Goal: Task Accomplishment & Management: Manage account settings

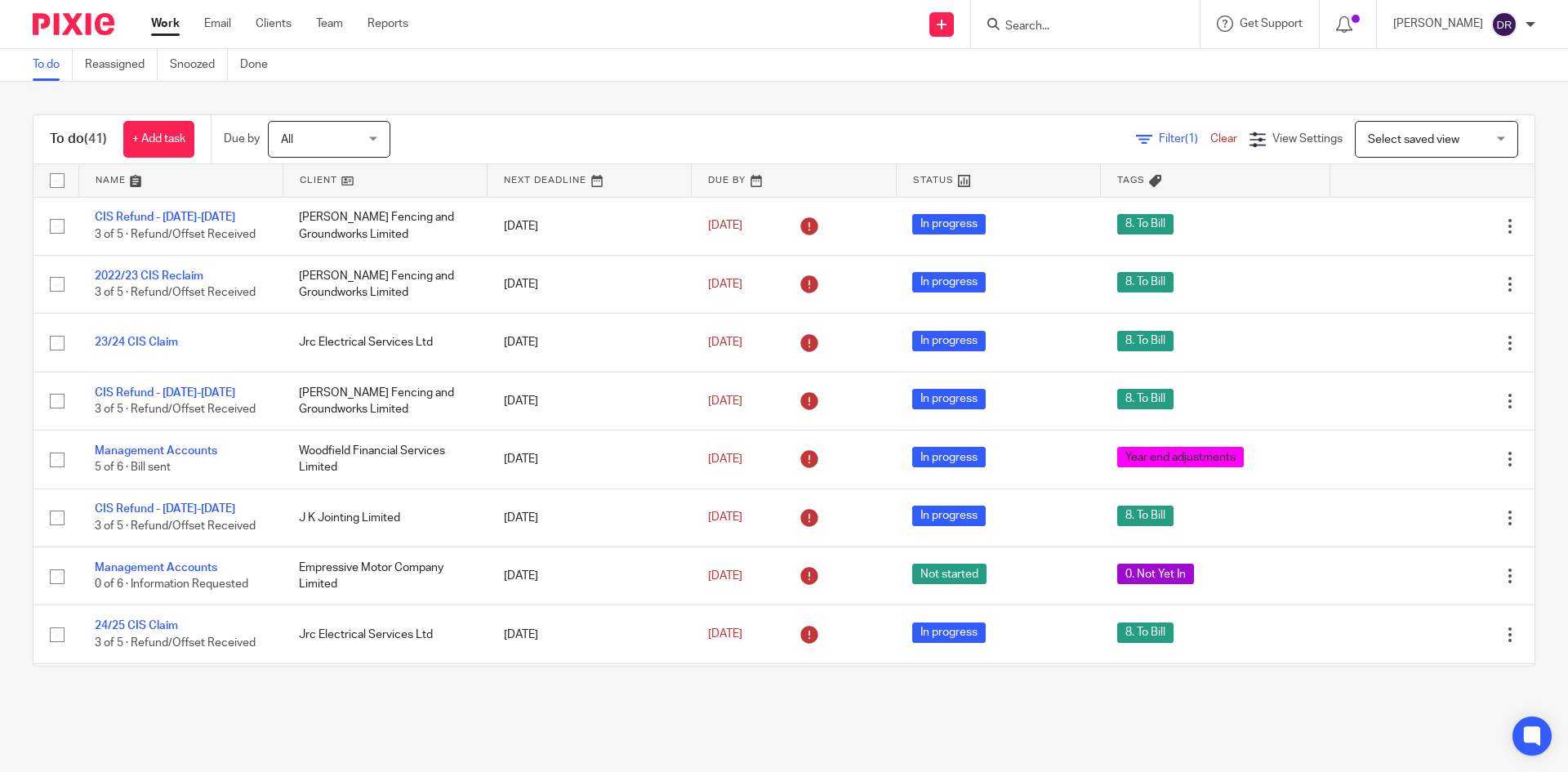
click at [1068, 29] on input "Search" at bounding box center [1077, 27] width 147 height 15
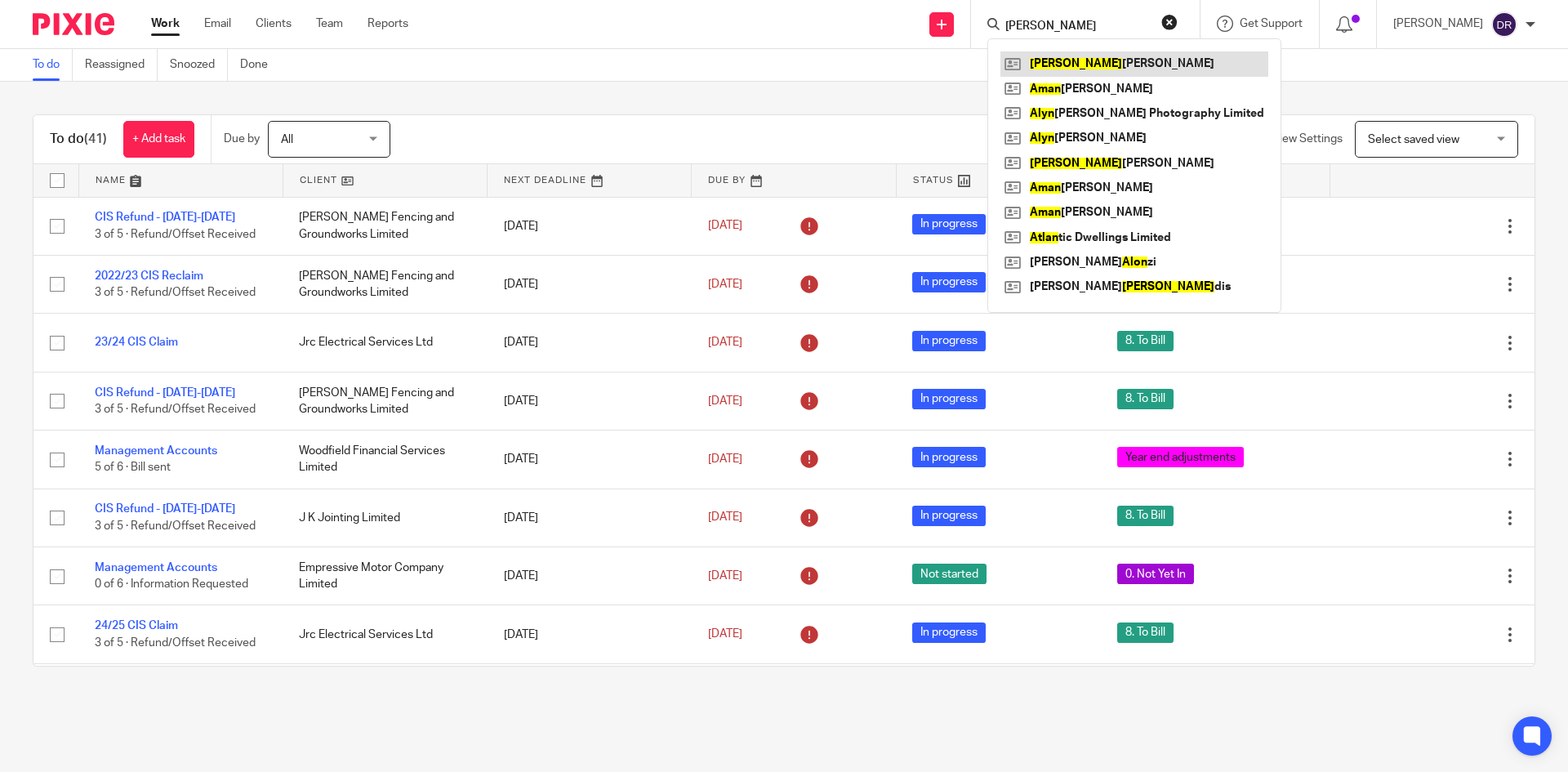
type input "alan"
click at [1158, 62] on link at bounding box center [1135, 63] width 268 height 25
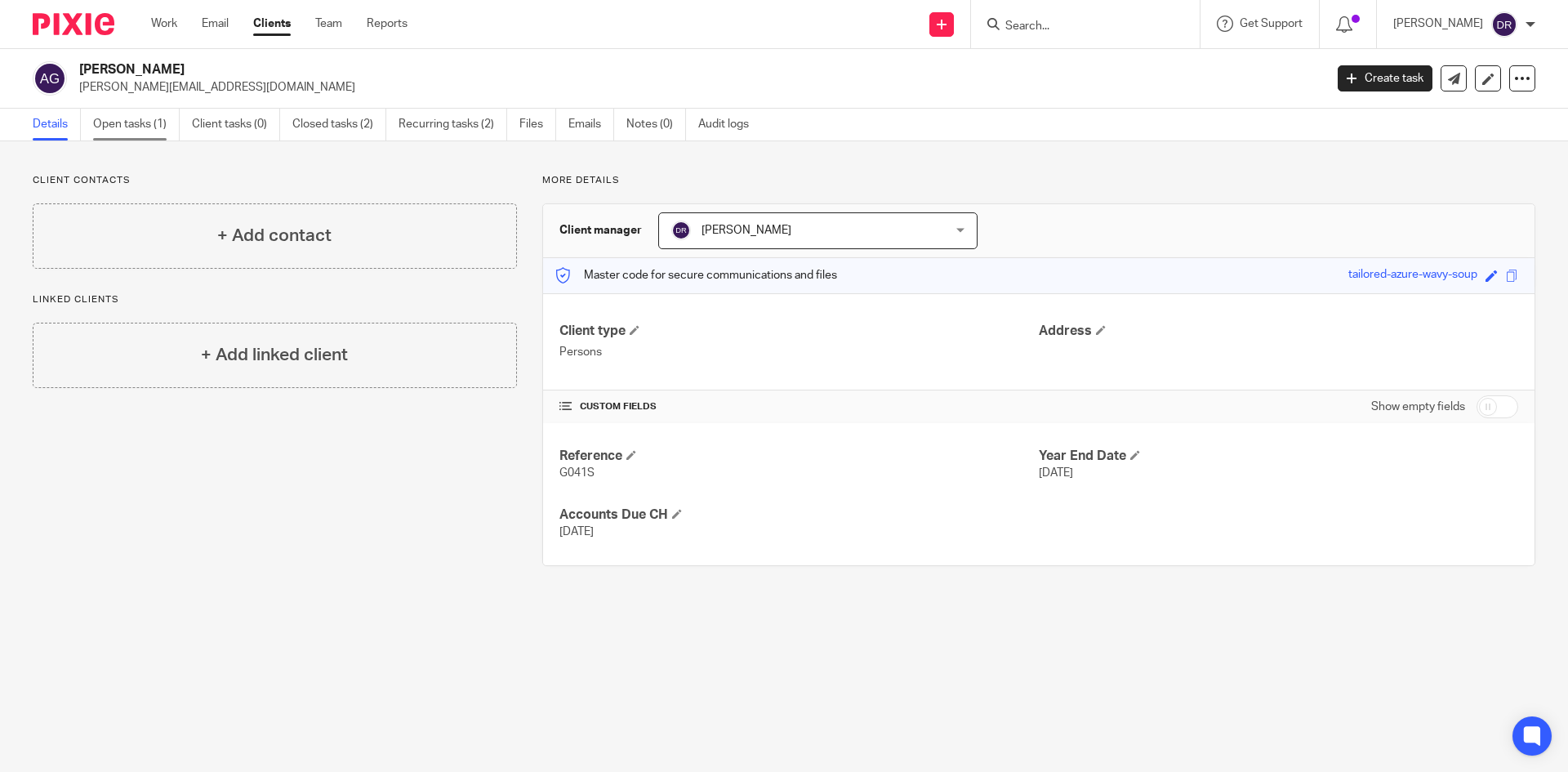
click at [156, 125] on link "Open tasks (1)" at bounding box center [136, 124] width 86 height 32
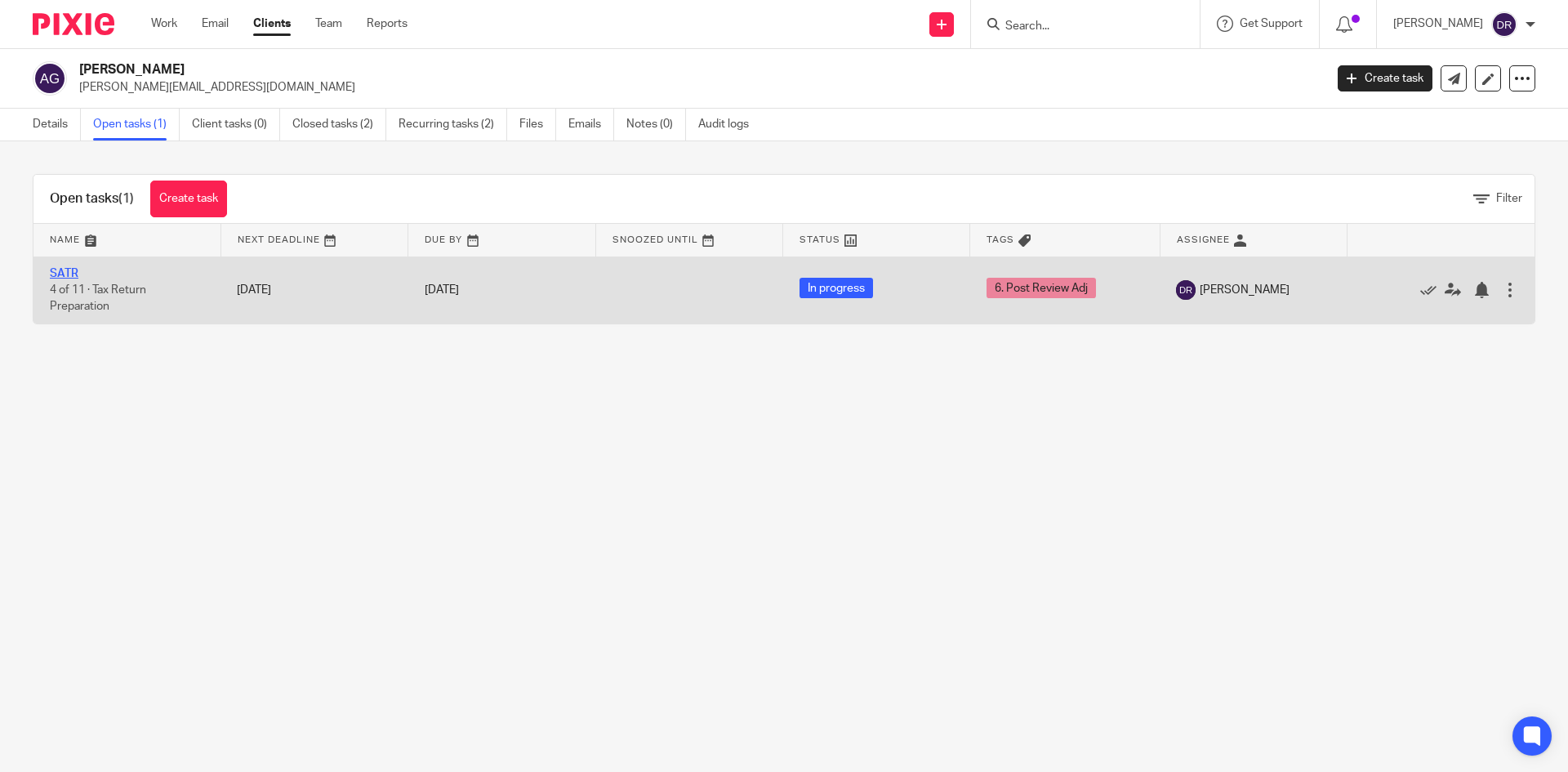
click at [59, 271] on link "SATR" at bounding box center [63, 274] width 28 height 11
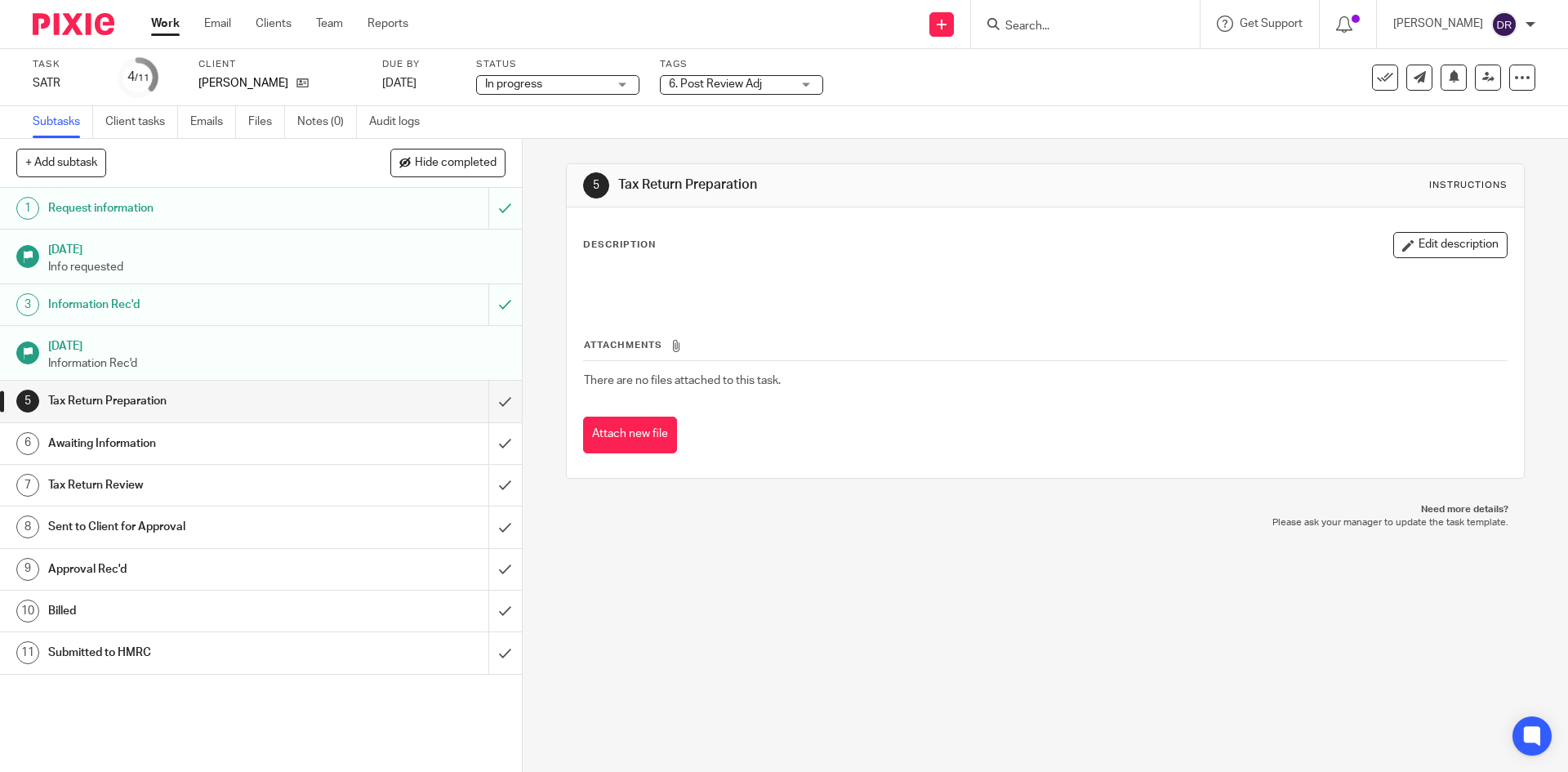
click at [612, 80] on div "In progress In progress" at bounding box center [558, 84] width 163 height 19
click at [703, 93] on span "6. Post Review Adj" at bounding box center [729, 84] width 122 height 17
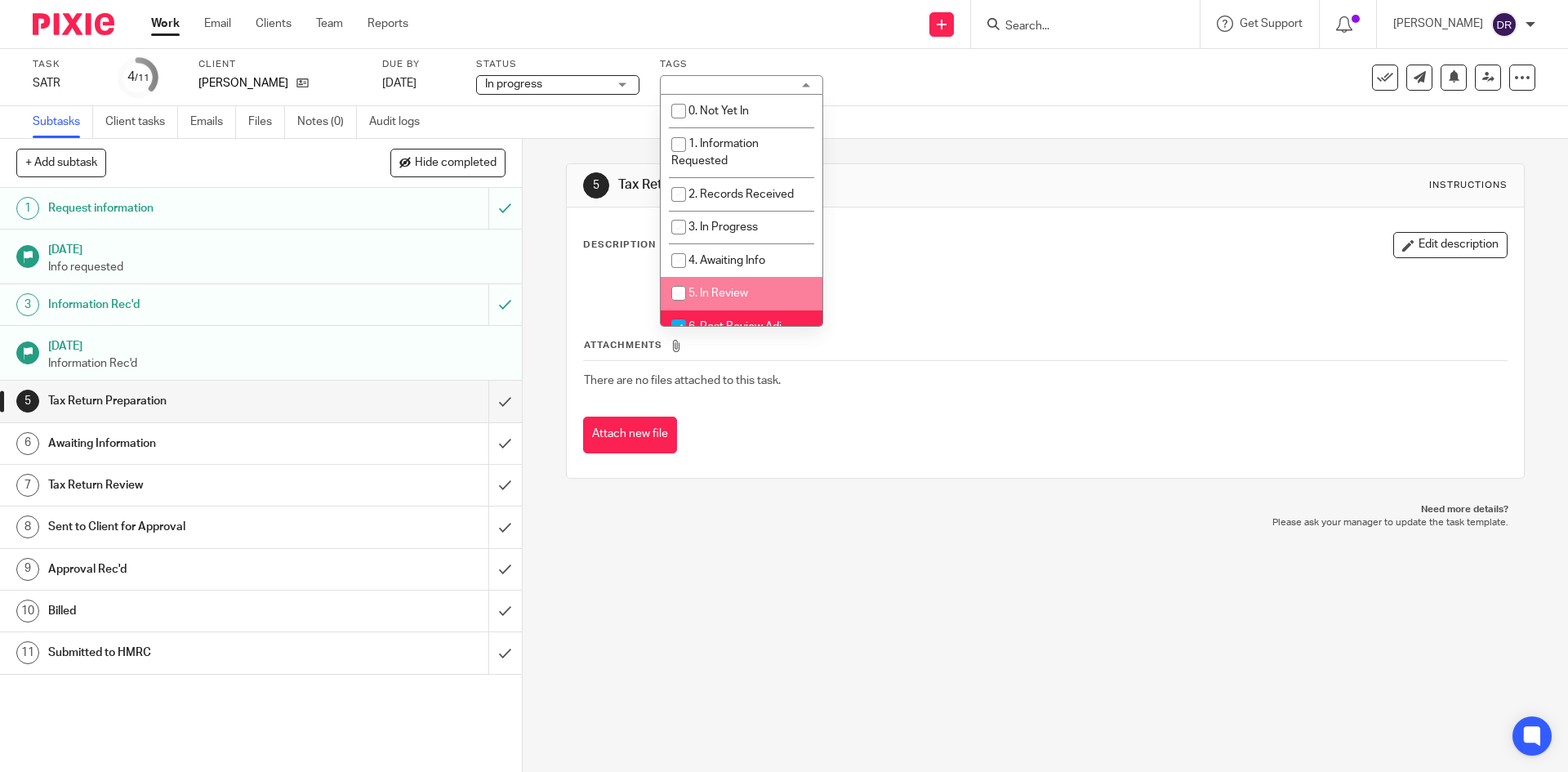
click at [727, 300] on li "5. In Review" at bounding box center [742, 294] width 162 height 33
checkbox input "true"
click at [728, 317] on li "6. Post Review Adj" at bounding box center [742, 327] width 162 height 33
checkbox input "false"
click at [732, 498] on div "5 Tax Return Preparation Instructions Description Edit description Attachments …" at bounding box center [1044, 320] width 958 height 364
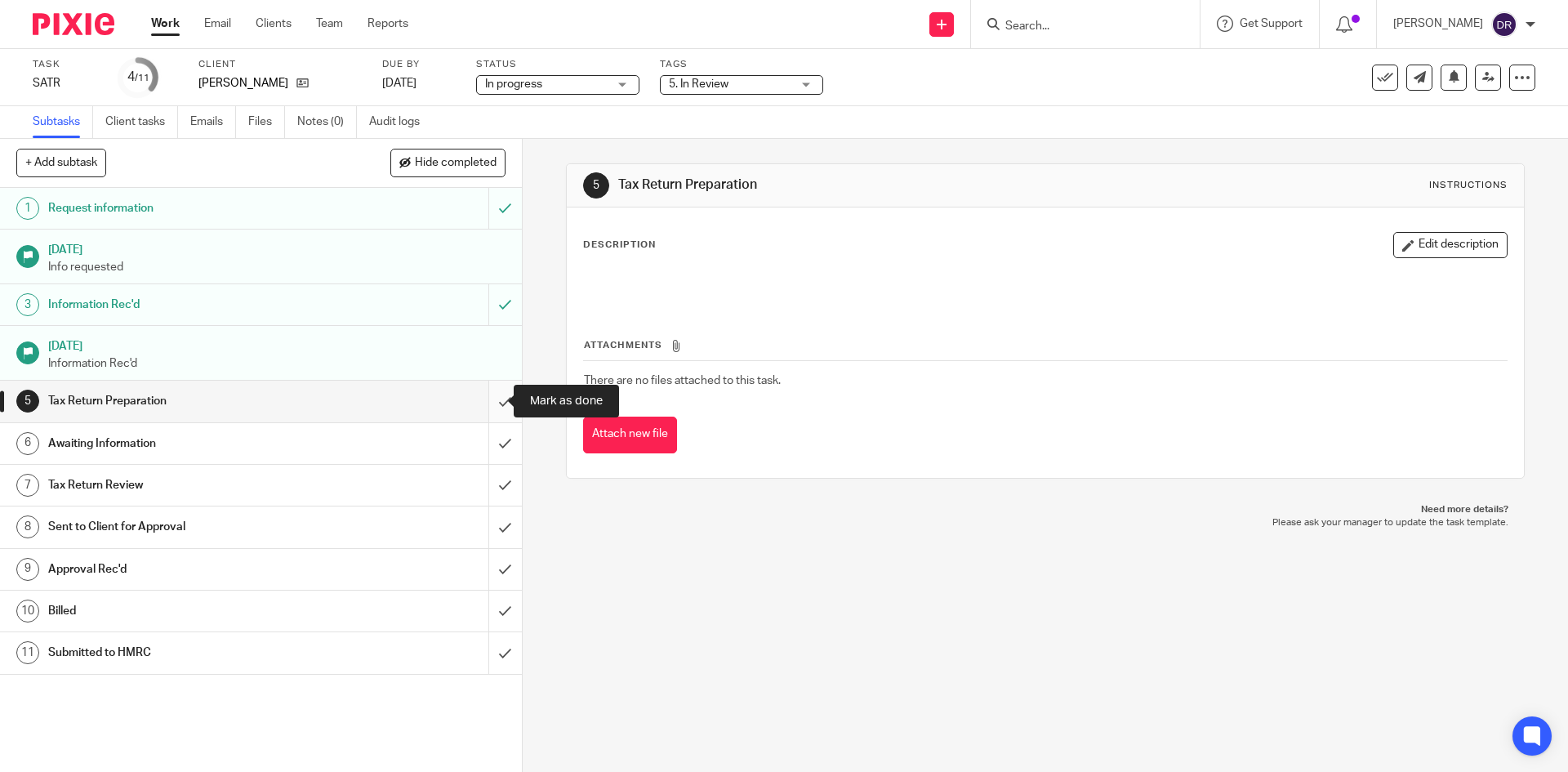
click at [476, 402] on input "submit" at bounding box center [261, 400] width 521 height 40
click at [484, 447] on input "submit" at bounding box center [261, 443] width 521 height 40
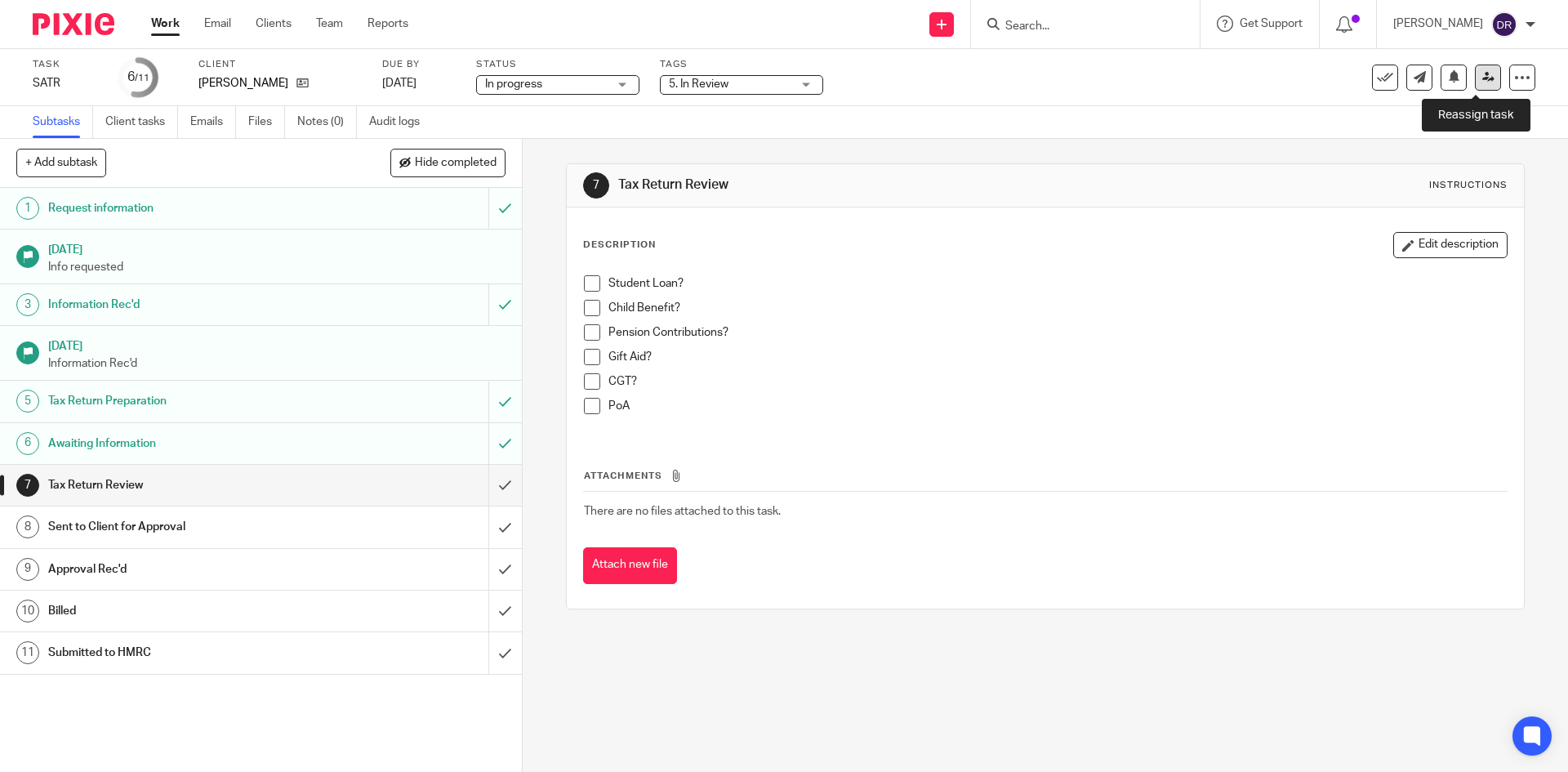
click at [1482, 82] on icon at bounding box center [1487, 76] width 12 height 12
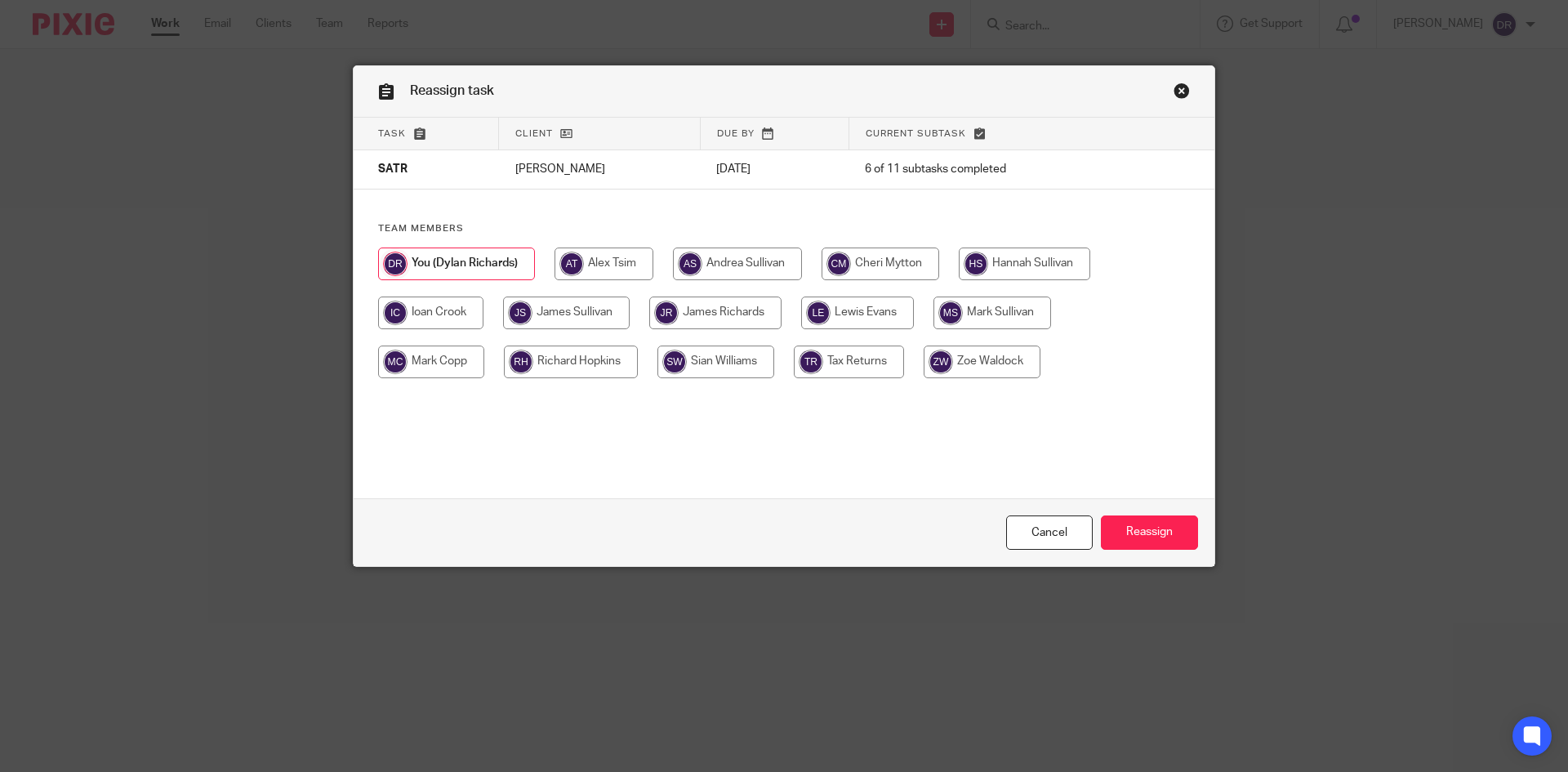
click at [962, 358] on input "radio" at bounding box center [981, 362] width 117 height 33
radio input "true"
click at [1113, 517] on input "Reassign" at bounding box center [1149, 532] width 97 height 35
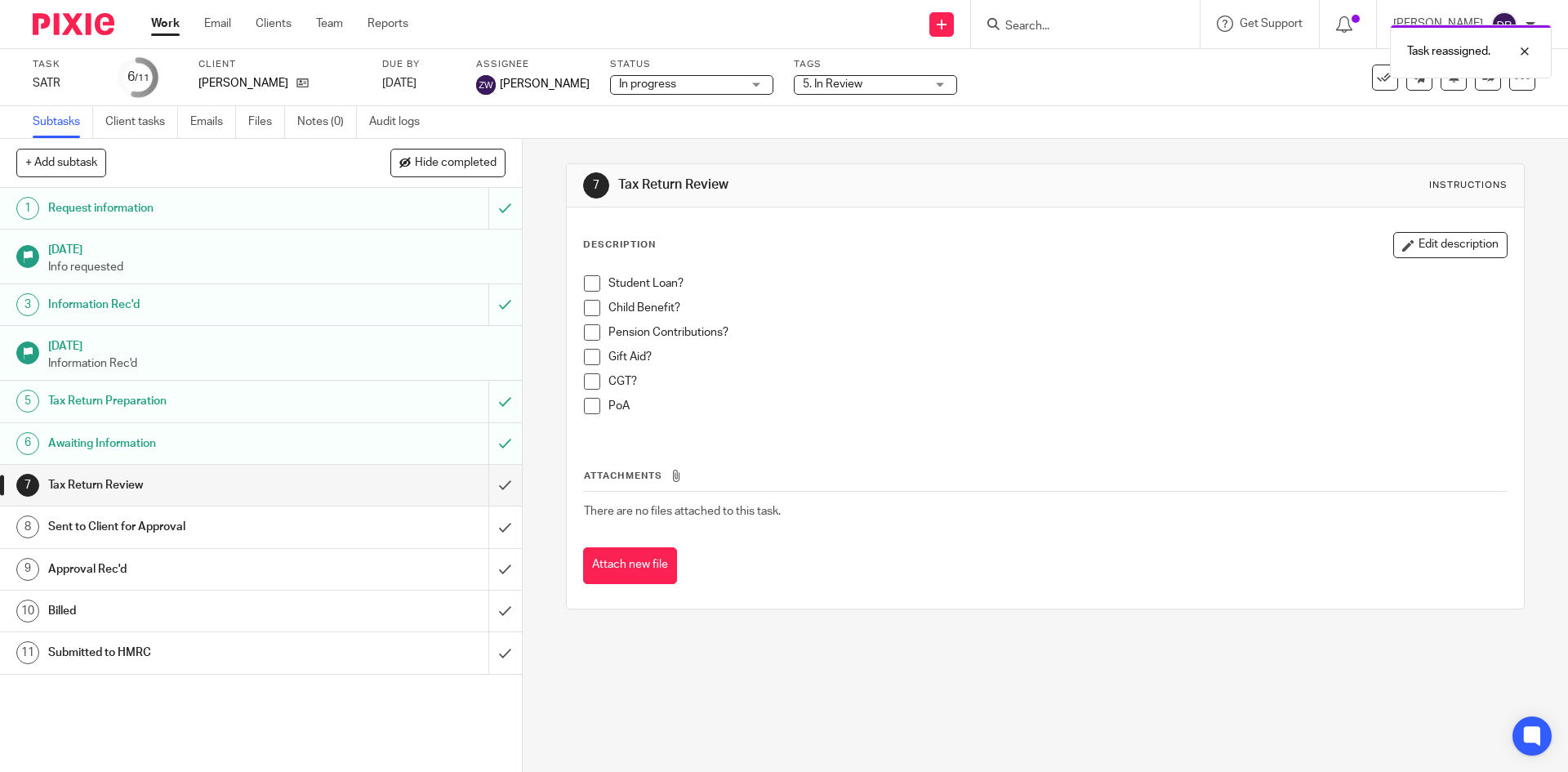
click at [585, 147] on div "7 Tax Return Review Instructions Description Edit description Student Loan? Chi…" at bounding box center [1044, 386] width 958 height 495
